Goal: Task Accomplishment & Management: Manage account settings

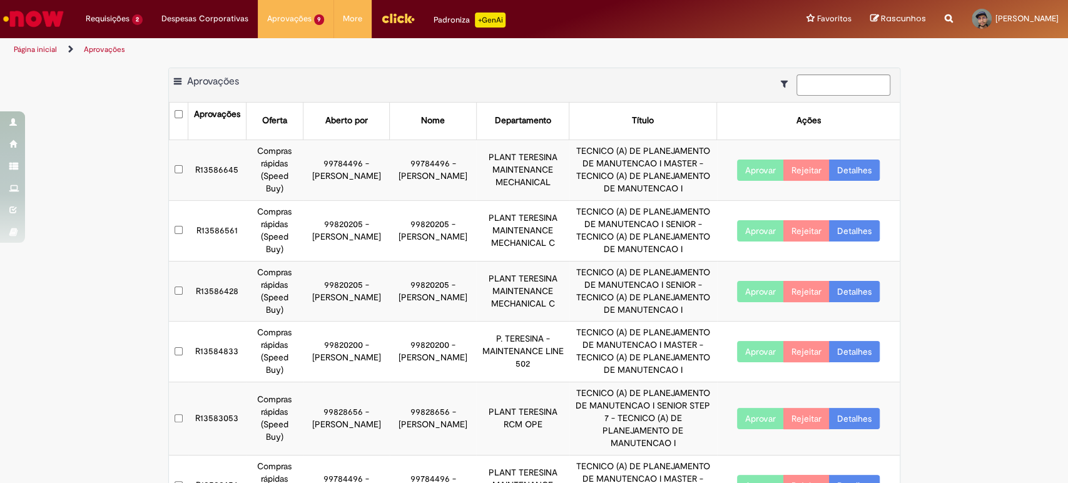
click at [756, 174] on button "Aprovar" at bounding box center [760, 170] width 47 height 21
drag, startPoint x: 250, startPoint y: 99, endPoint x: 156, endPoint y: 81, distance: 95.5
click at [156, 81] on div "Exportar como PDF Exportar como Excel Exportar como CSV Aprovações Aprovações O…" at bounding box center [534, 413] width 1068 height 690
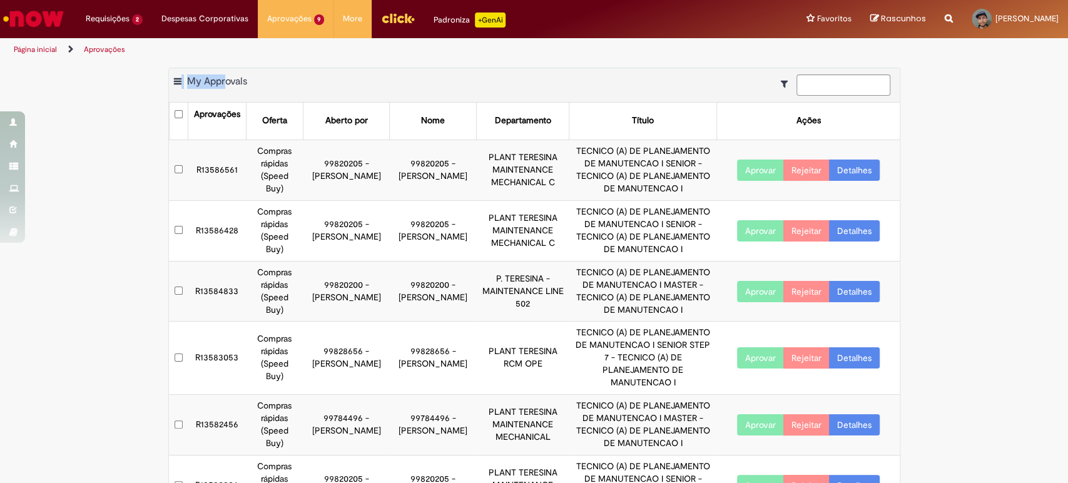
drag, startPoint x: 156, startPoint y: 81, endPoint x: 266, endPoint y: 86, distance: 109.6
click at [266, 86] on div "Exportar como PDF Exportar como Excel Exportar como CSV My Approvals Aprovações…" at bounding box center [534, 383] width 1068 height 630
click at [266, 86] on div "Exportar como PDF Exportar como Excel Exportar como CSV My Approvals" at bounding box center [534, 85] width 731 height 34
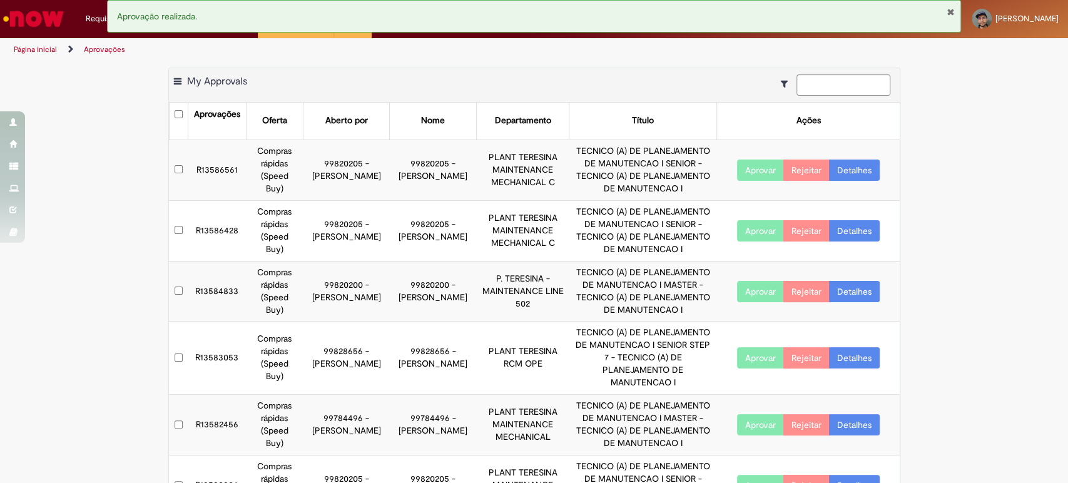
click at [953, 15] on button "Fechar Notificação" at bounding box center [950, 12] width 8 height 10
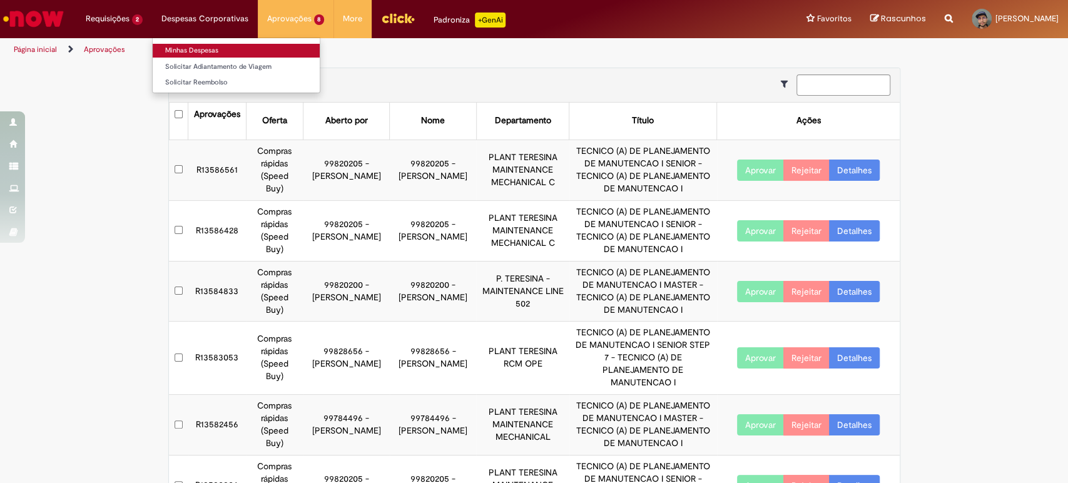
click at [238, 54] on link "Minhas Despesas" at bounding box center [236, 51] width 167 height 14
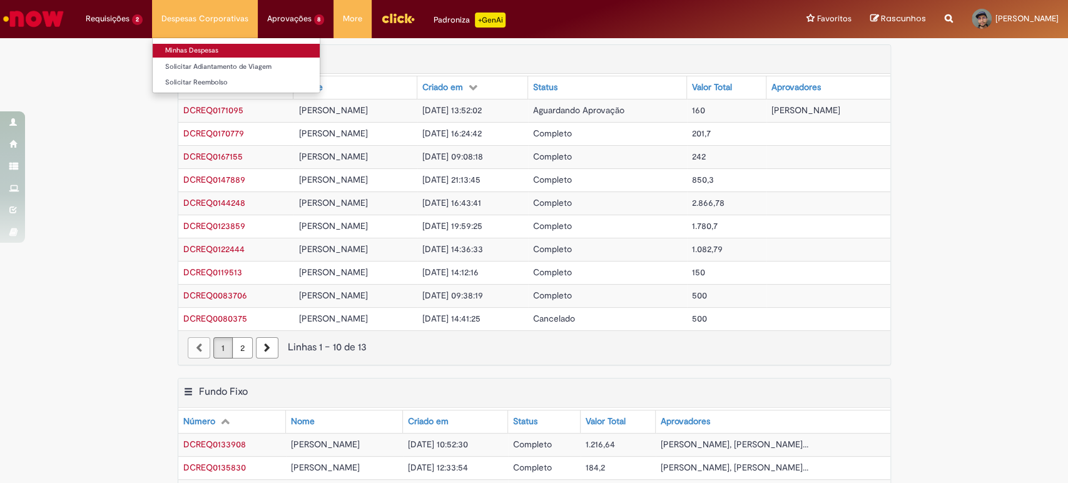
click at [238, 54] on link "Minhas Despesas" at bounding box center [236, 51] width 167 height 14
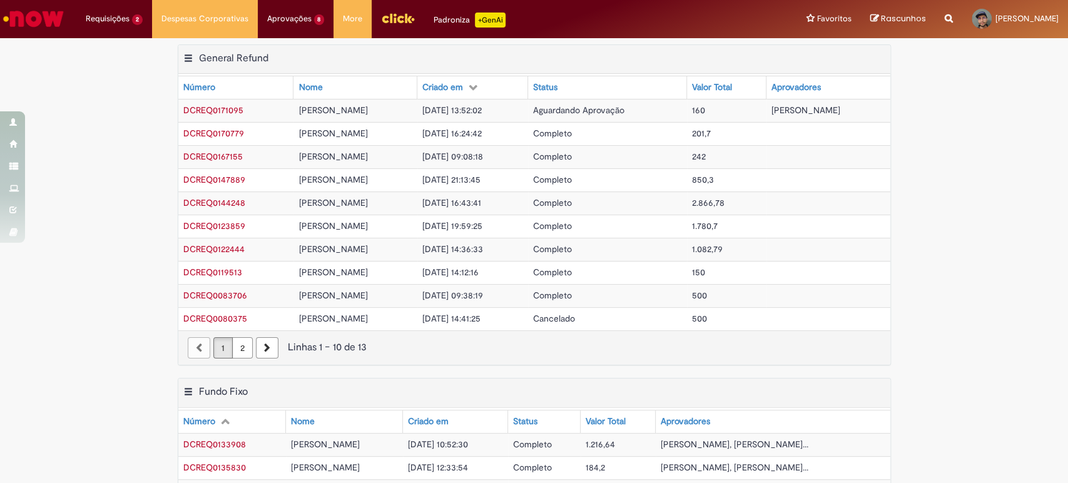
click at [572, 134] on span "Completo" at bounding box center [552, 133] width 39 height 11
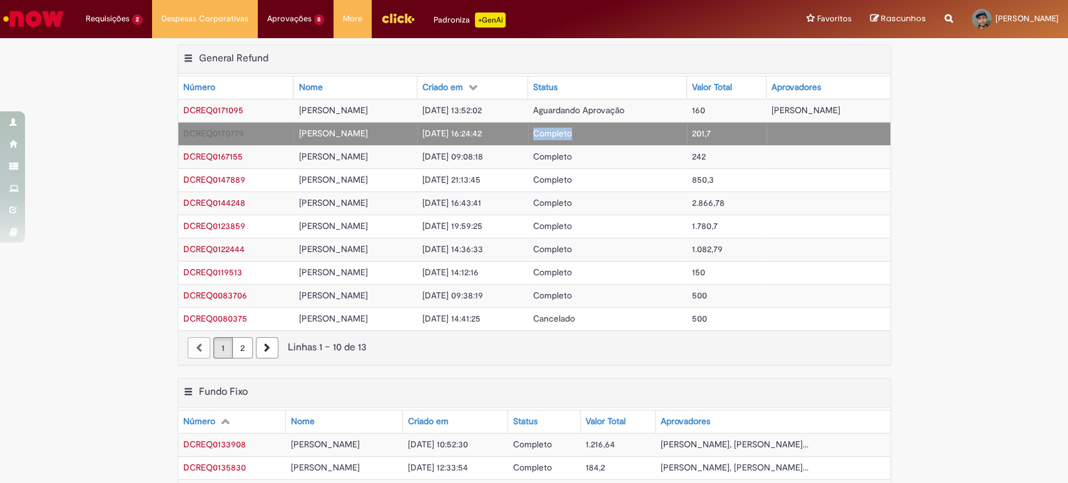
click at [572, 134] on span "Completo" at bounding box center [552, 133] width 39 height 11
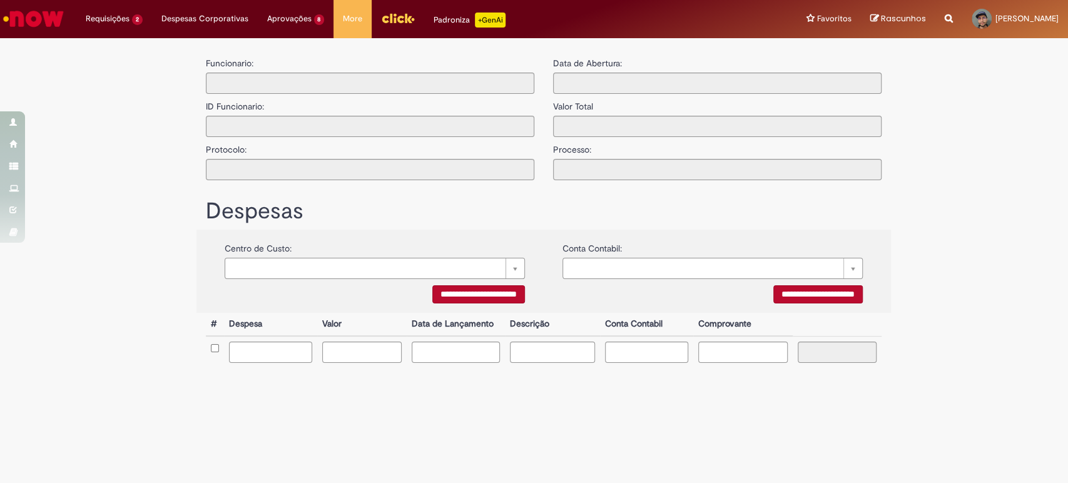
type input "**********"
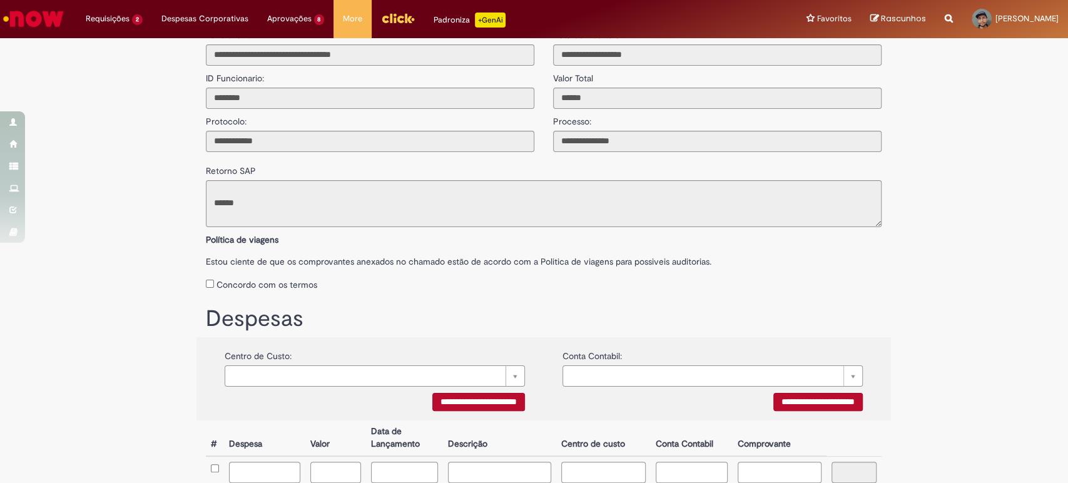
scroll to position [25, 0]
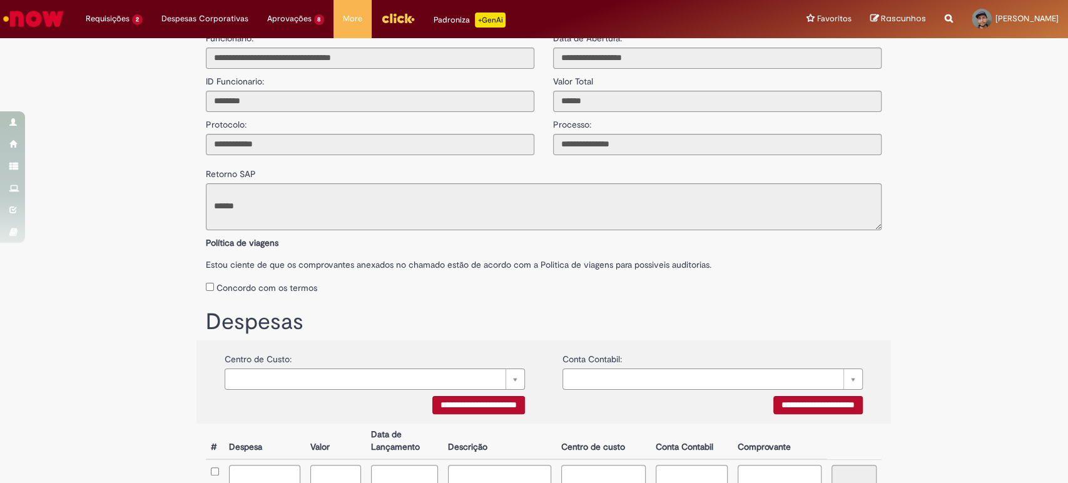
click at [125, 305] on div "**********" at bounding box center [534, 365] width 1068 height 693
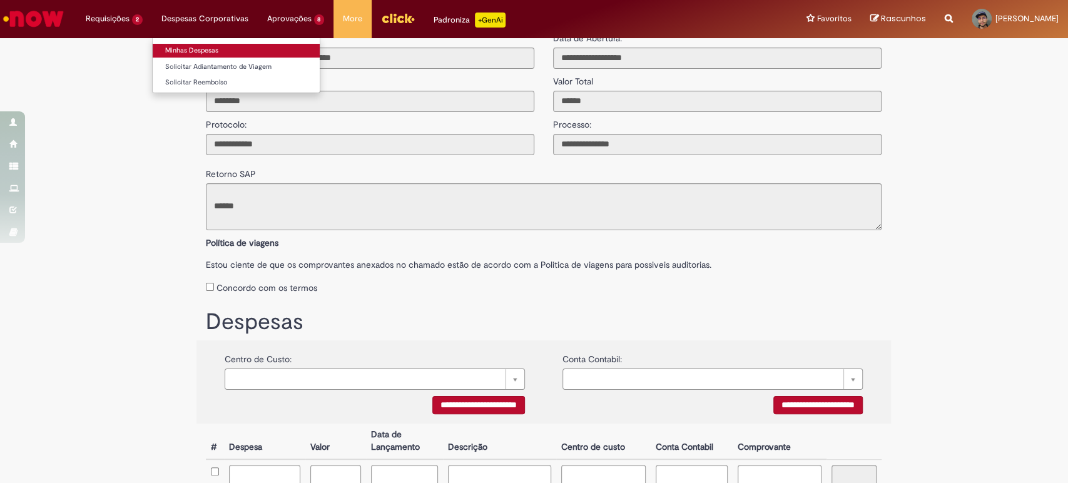
click at [232, 44] on link "Minhas Despesas" at bounding box center [236, 51] width 167 height 14
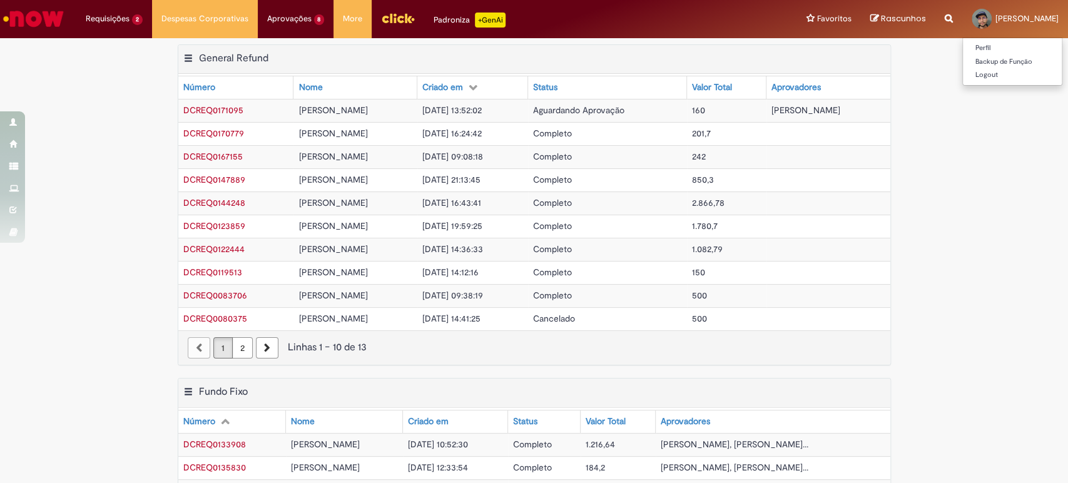
click at [1000, 19] on span "[PERSON_NAME]" at bounding box center [1027, 18] width 63 height 11
click at [100, 148] on div "Exportar como PDF Exportar como Excel Exportar como CSV General Refund Tabela -…" at bounding box center [534, 211] width 1068 height 334
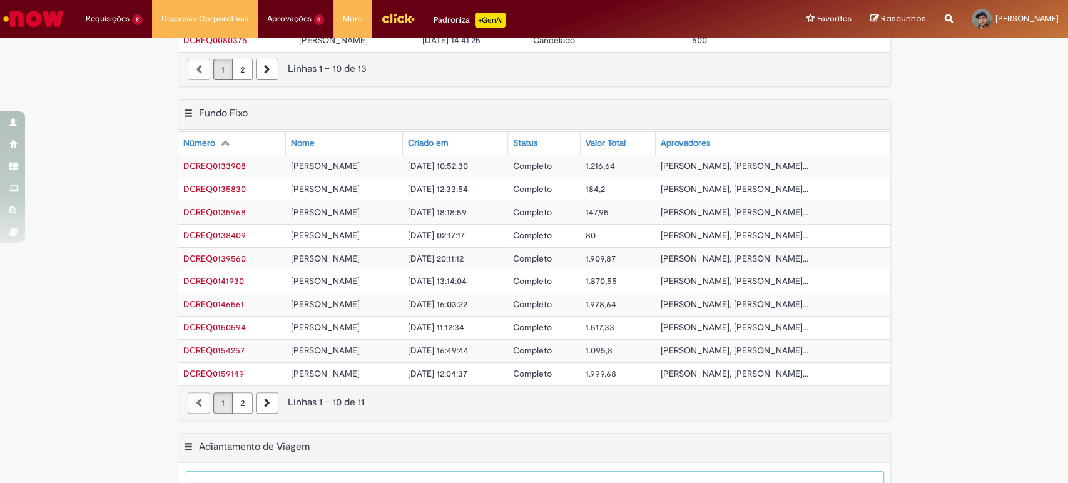
scroll to position [278, 0]
click at [258, 407] on link "Próxima página" at bounding box center [267, 403] width 23 height 21
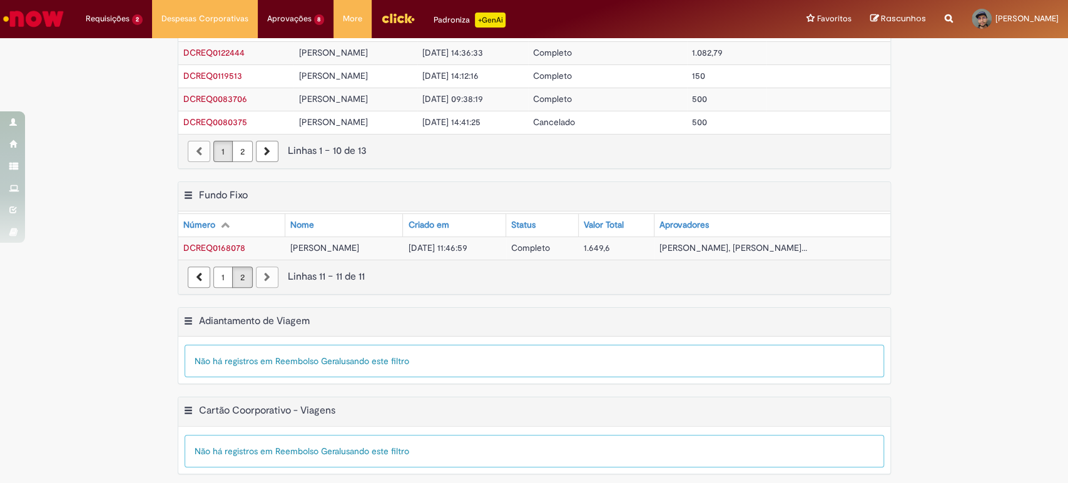
click at [661, 301] on div "Exportar como PDF Exportar como Excel Exportar como CSV Fundo Fixo Tabela - Pág…" at bounding box center [534, 244] width 732 height 126
click at [403, 249] on td "[PERSON_NAME]" at bounding box center [344, 248] width 118 height 23
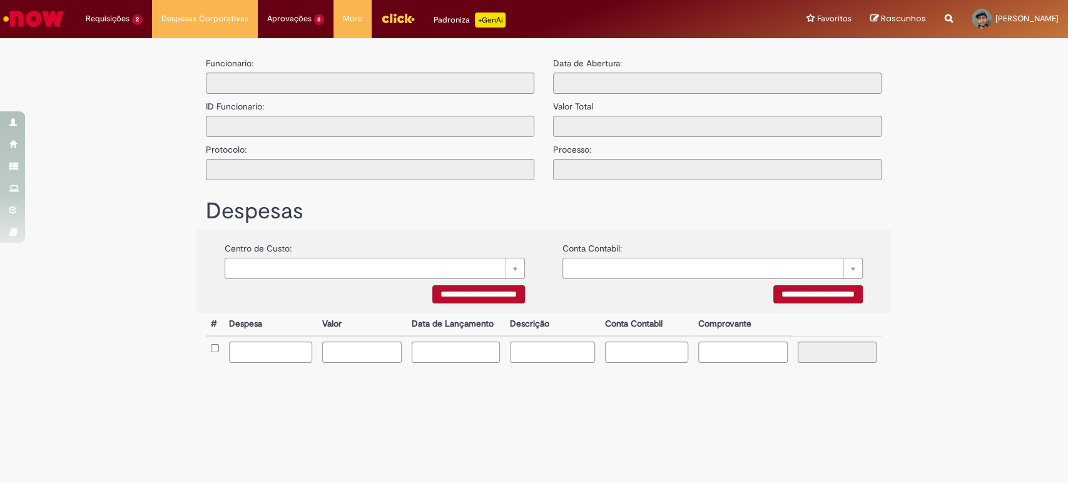
type input "**********"
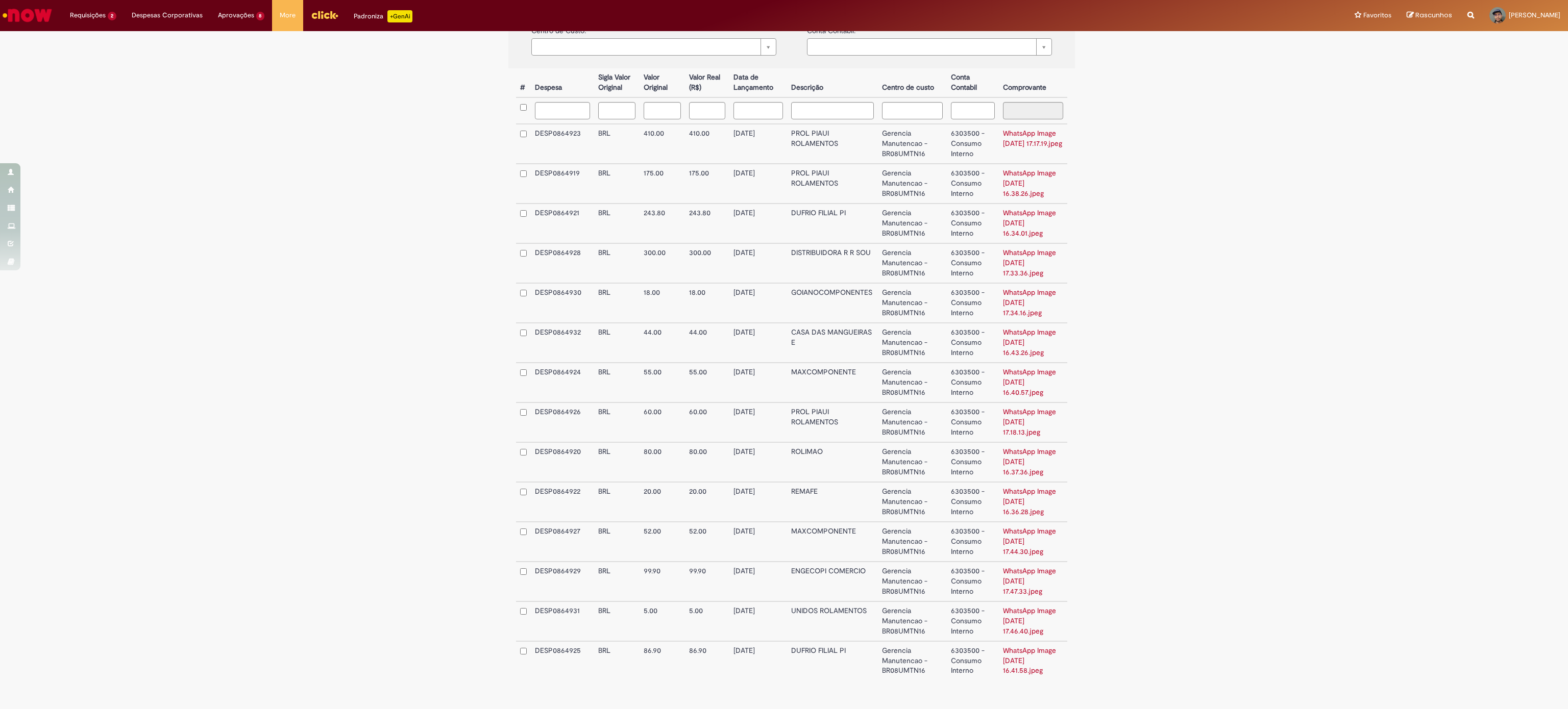
scroll to position [327, 0]
click at [871, 394] on td "6303500 - Consumo Interno" at bounding box center [973, 543] width 52 height 40
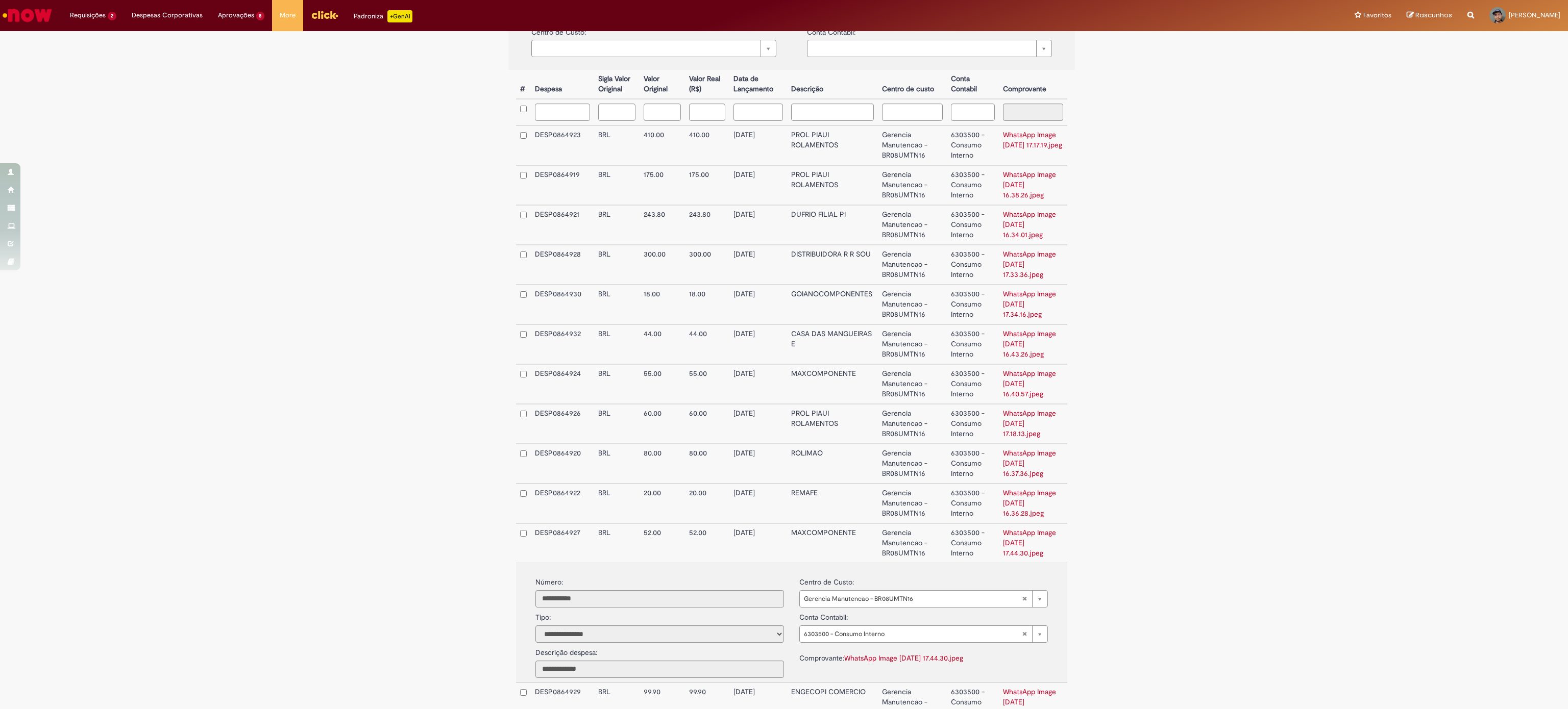
click at [871, 394] on td "6303500 - Consumo Interno" at bounding box center [973, 543] width 52 height 39
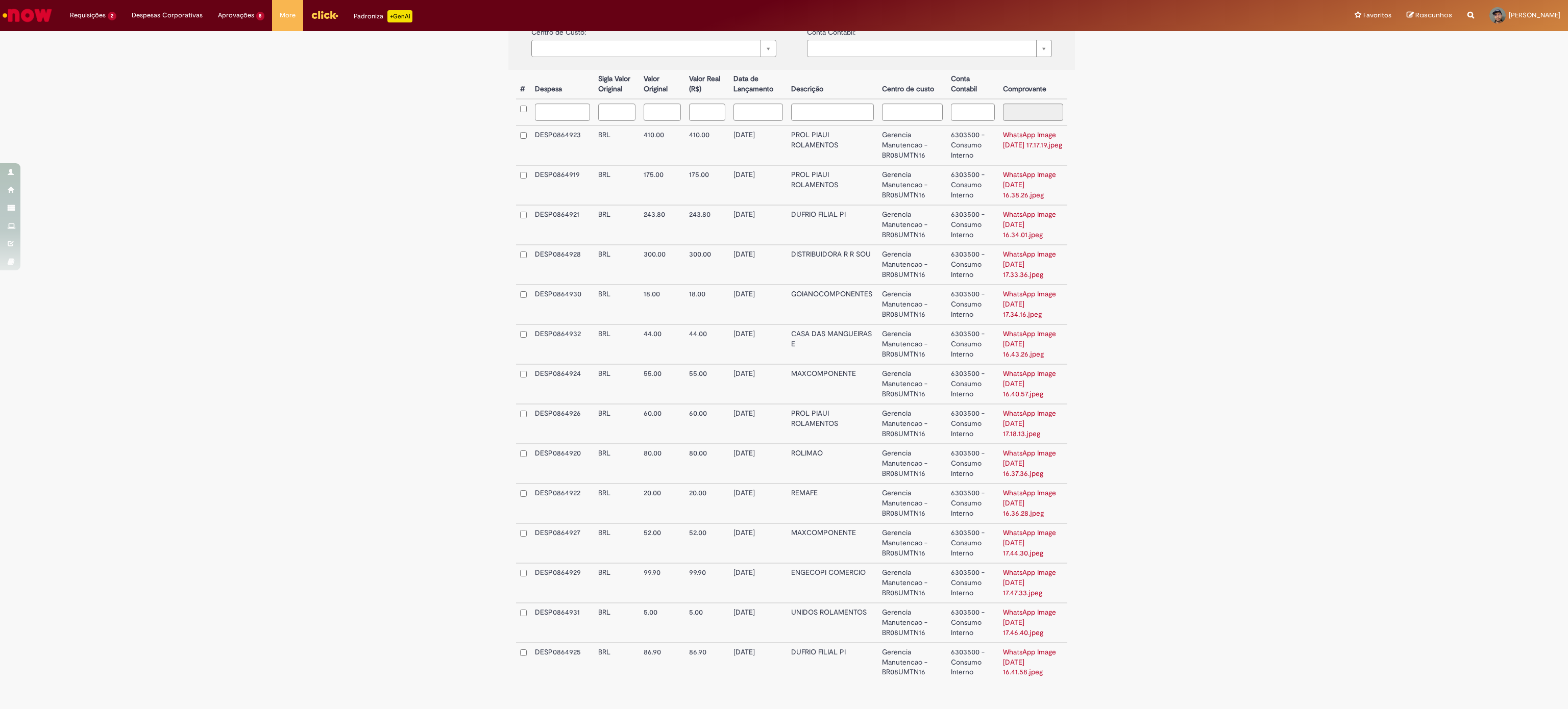
click at [871, 394] on td "6303500 - Consumo Interno" at bounding box center [973, 543] width 52 height 40
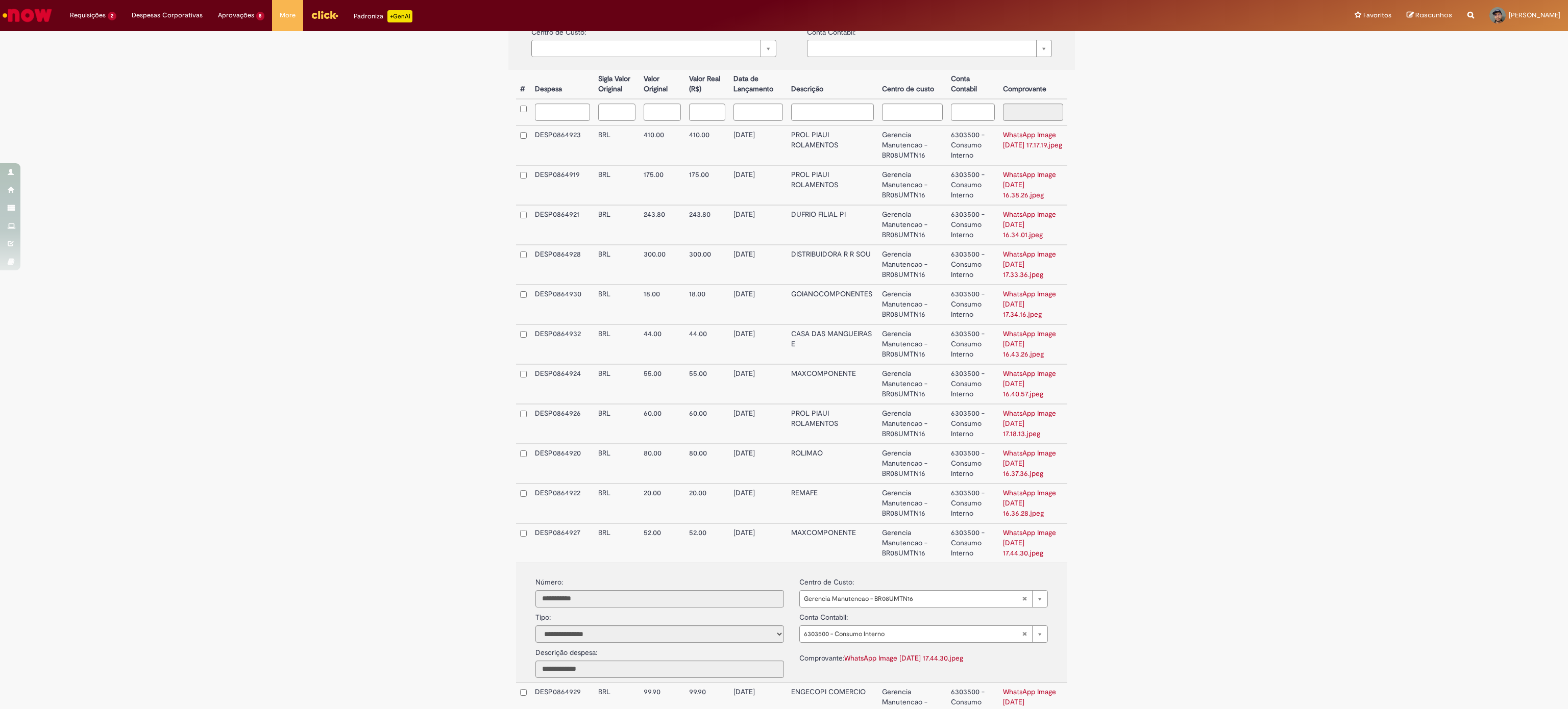
click at [871, 394] on td "Gerencia Manutencao - BR08UMTN16" at bounding box center [912, 543] width 68 height 39
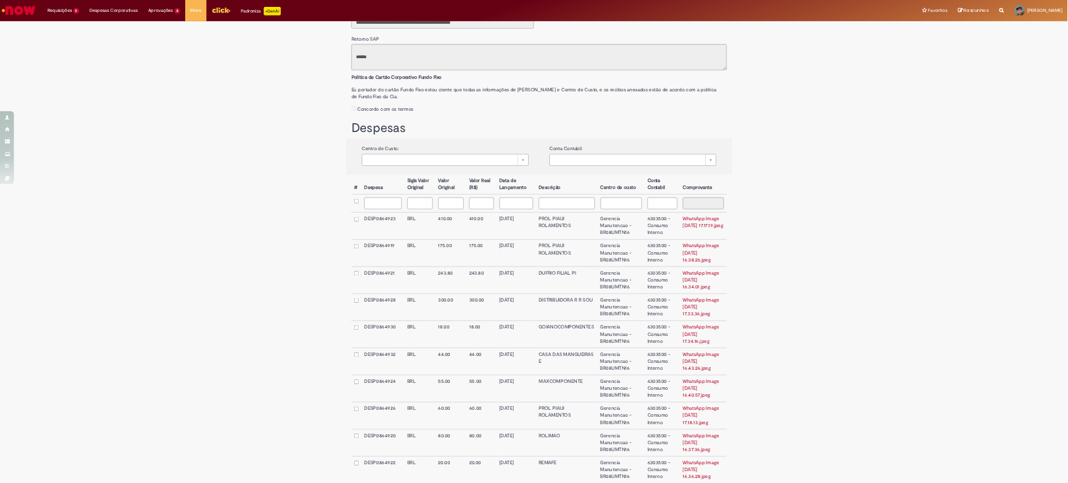
scroll to position [0, 0]
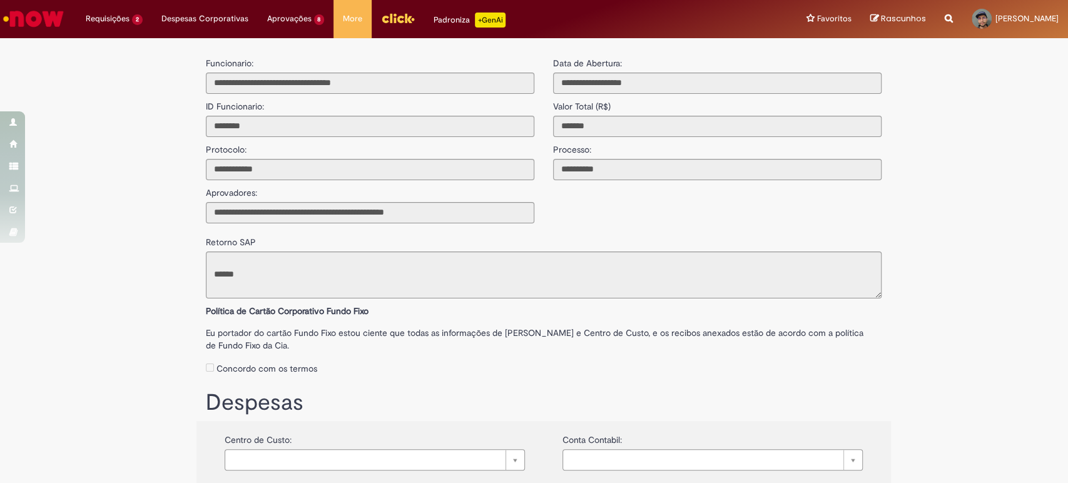
click at [29, 19] on img "Ir para a Homepage" at bounding box center [33, 18] width 64 height 25
